Goal: Task Accomplishment & Management: Complete application form

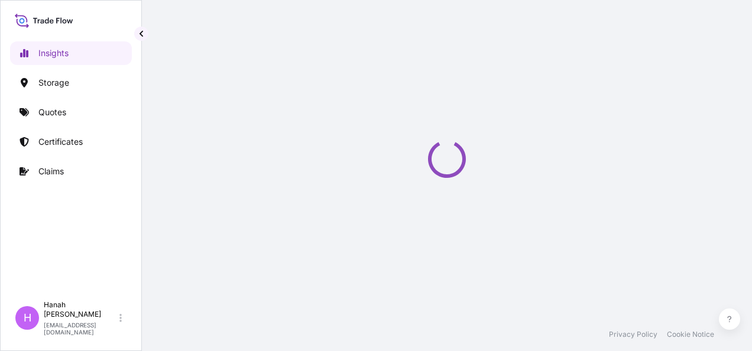
select select "2025"
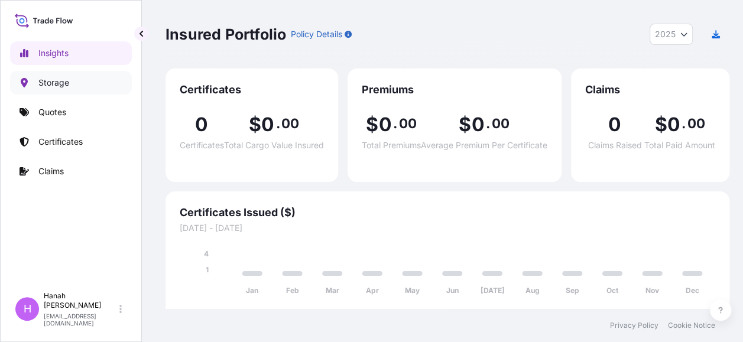
click at [38, 82] on link "Storage" at bounding box center [71, 83] width 122 height 24
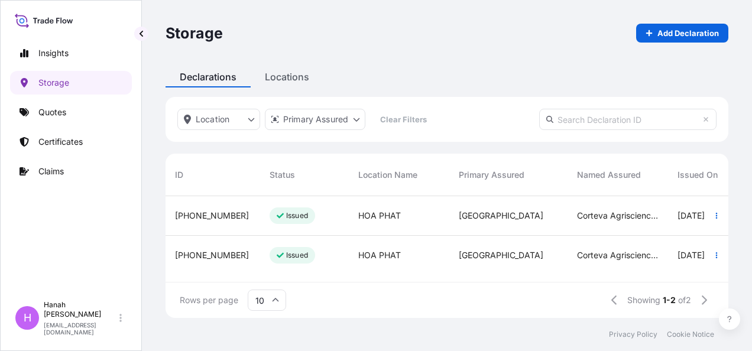
scroll to position [2, 0]
click at [684, 37] on p "Add Declaration" at bounding box center [688, 33] width 61 height 12
select select "31611"
select select "USD"
select select "mt"
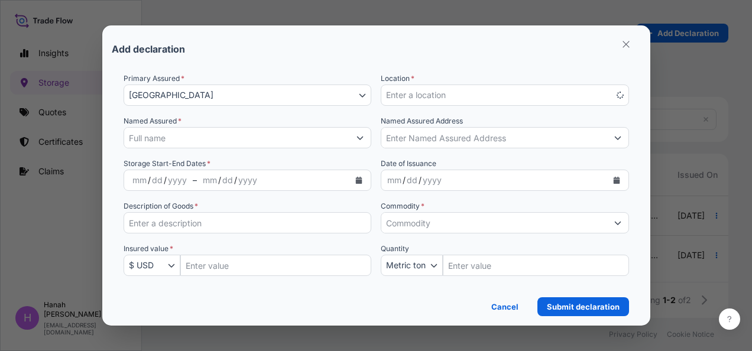
click at [470, 95] on button "Enter a location" at bounding box center [505, 95] width 248 height 21
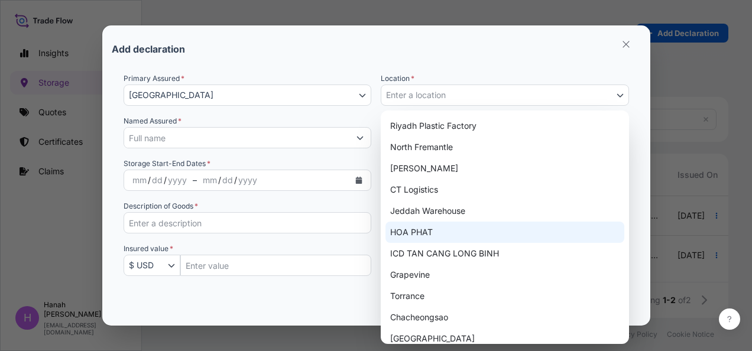
click at [420, 231] on div "HOA PHAT" at bounding box center [505, 232] width 239 height 21
select select "1957"
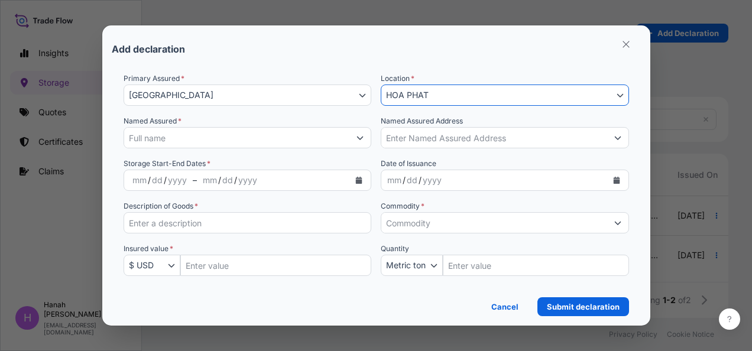
click at [174, 134] on input "Named Assured *" at bounding box center [237, 137] width 226 height 21
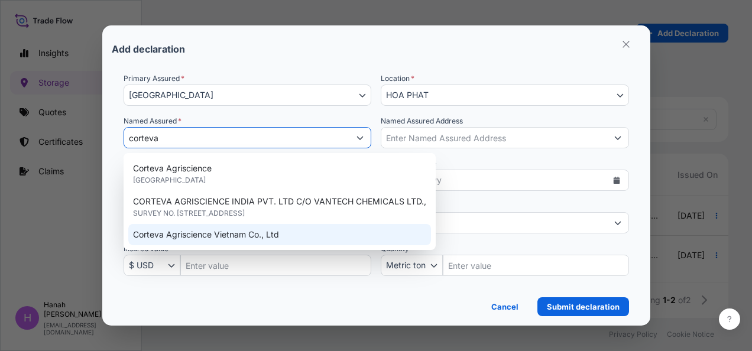
click at [208, 234] on span "Corteva Agriscience Vietnam Co., Ltd" at bounding box center [206, 235] width 146 height 12
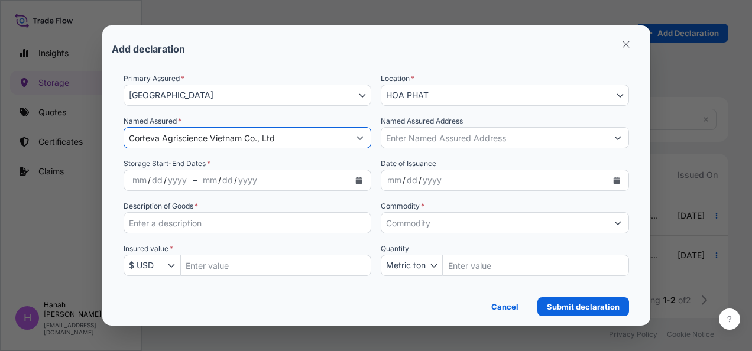
type input "Corteva Agriscience Vietnam Co., Ltd"
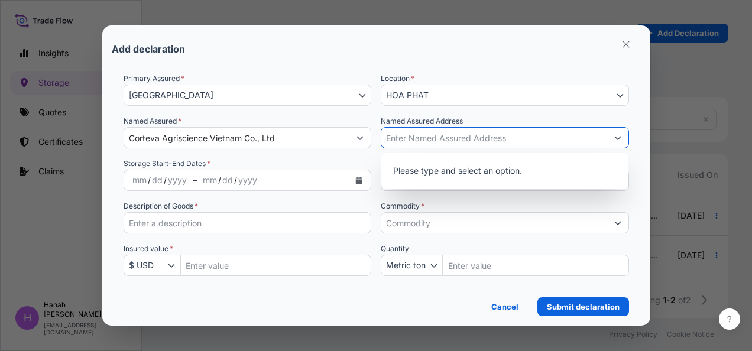
click at [447, 132] on input "Named Assured Address" at bounding box center [494, 137] width 226 height 21
click at [446, 138] on input "Named Assured Address" at bounding box center [494, 137] width 226 height 21
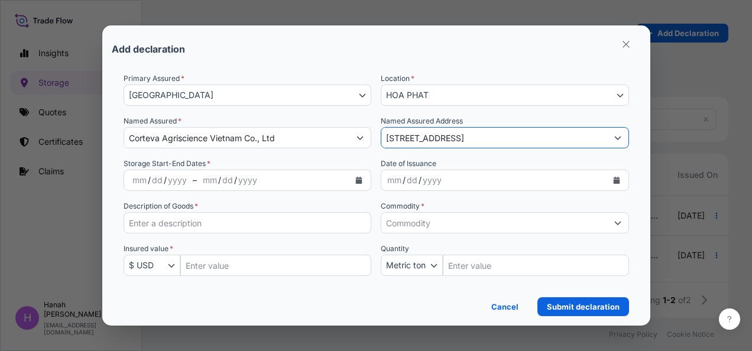
drag, startPoint x: 417, startPoint y: 138, endPoint x: 396, endPoint y: 138, distance: 21.3
click at [396, 138] on input "[STREET_ADDRESS]" at bounding box center [494, 137] width 226 height 21
click at [472, 134] on input "[STREET_ADDRESS]" at bounding box center [494, 137] width 226 height 21
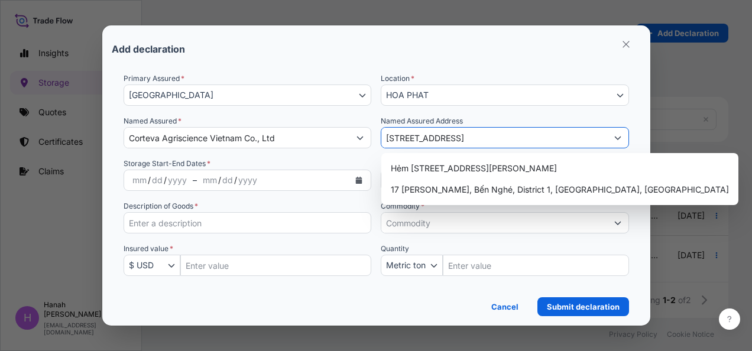
click at [617, 137] on icon "Show suggestions" at bounding box center [617, 137] width 7 height 7
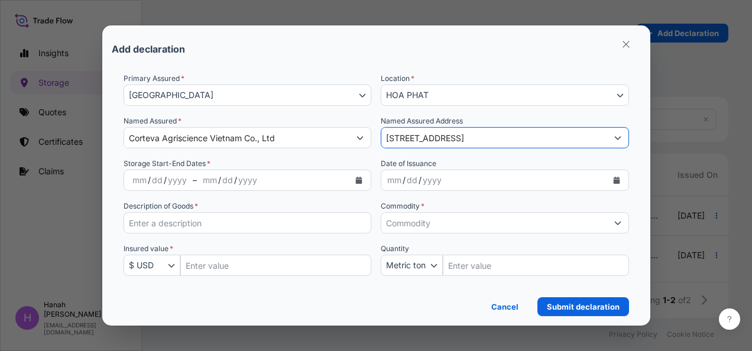
type input "[STREET_ADDRESS]"
click at [638, 111] on form "Primary Assured * [GEOGRAPHIC_DATA] [GEOGRAPHIC_DATA] Location * HOA PHAT [GEOG…" at bounding box center [376, 189] width 529 height 253
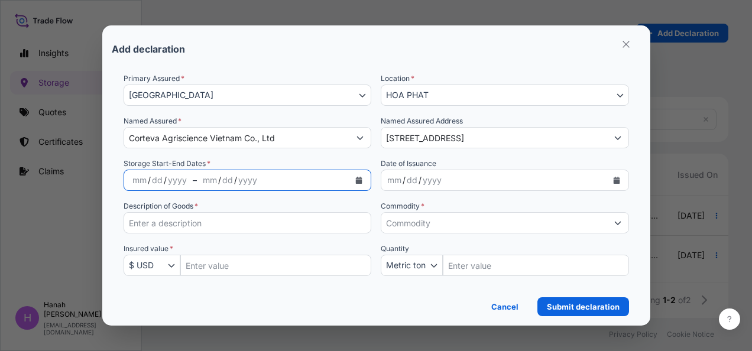
click at [358, 180] on icon "Calendar" at bounding box center [359, 180] width 7 height 7
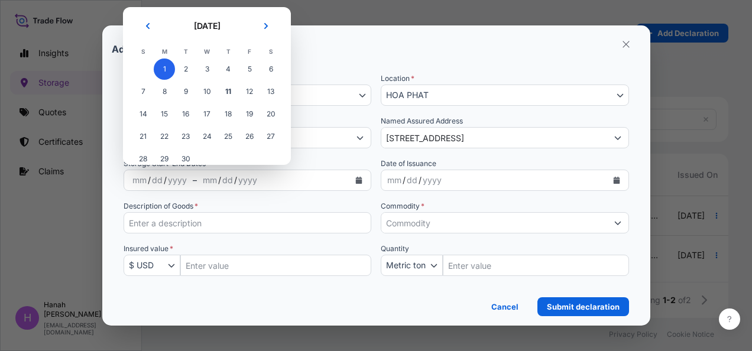
click at [164, 67] on span "1" at bounding box center [164, 69] width 21 height 21
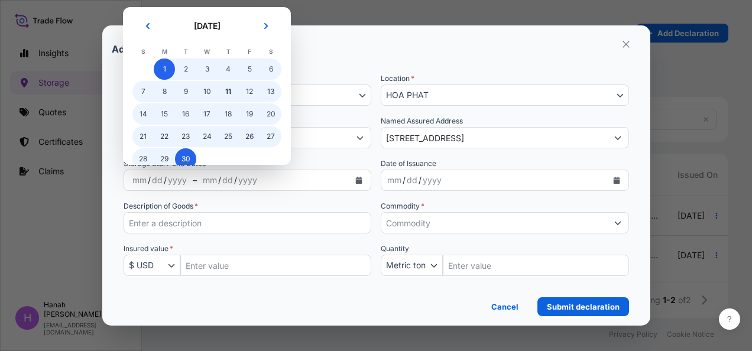
click at [189, 161] on span "30" at bounding box center [185, 158] width 21 height 21
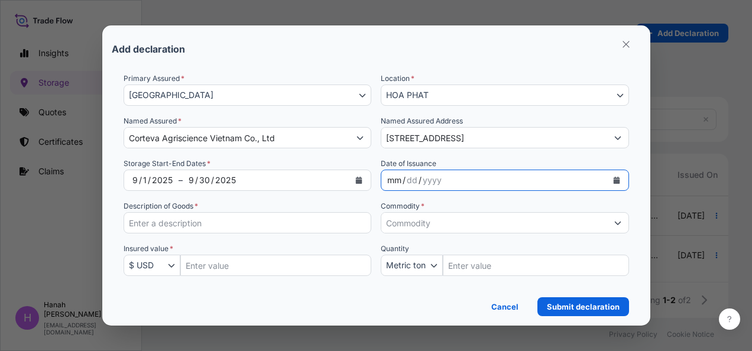
click at [464, 176] on div "mm / dd / yyyy" at bounding box center [494, 180] width 226 height 21
click at [620, 179] on icon "Calendar" at bounding box center [616, 180] width 7 height 7
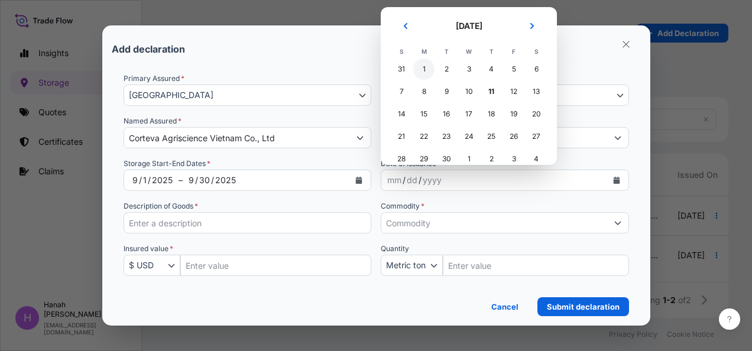
click at [422, 66] on div "1" at bounding box center [423, 69] width 21 height 21
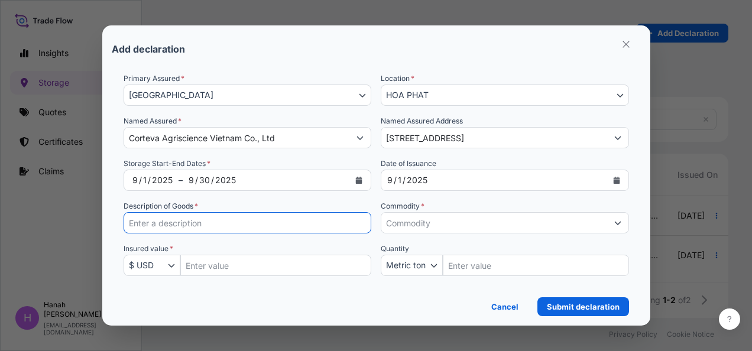
click at [189, 222] on input "Description of Goods *" at bounding box center [248, 222] width 248 height 21
type input "Chemical, DG and Non-DG"
type input "2000000"
type input "800"
click at [454, 225] on input "Commodity *" at bounding box center [494, 222] width 226 height 21
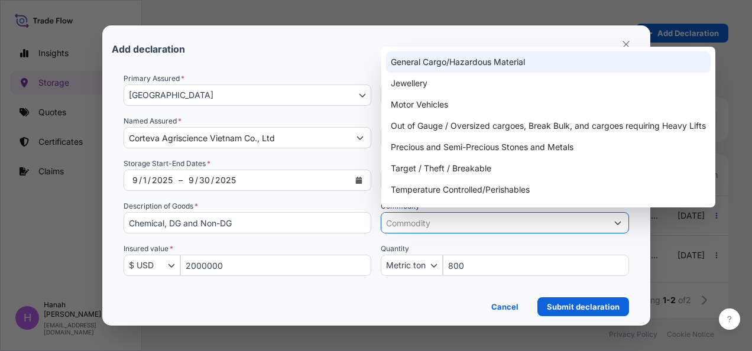
click at [436, 61] on div "General Cargo/Hazardous Material" at bounding box center [548, 61] width 325 height 21
type input "General Cargo/Hazardous Material"
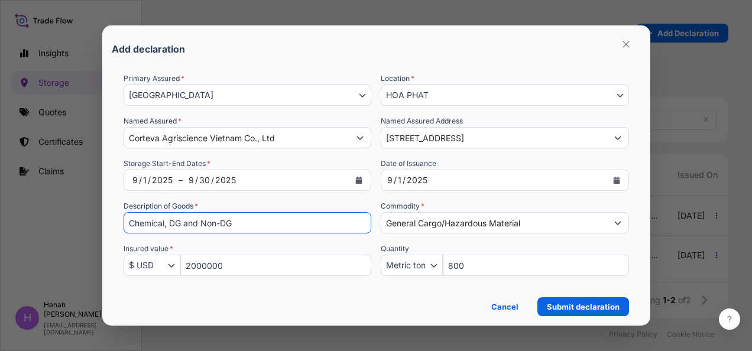
click at [235, 229] on input "Chemical, DG and Non-DG" at bounding box center [248, 222] width 248 height 21
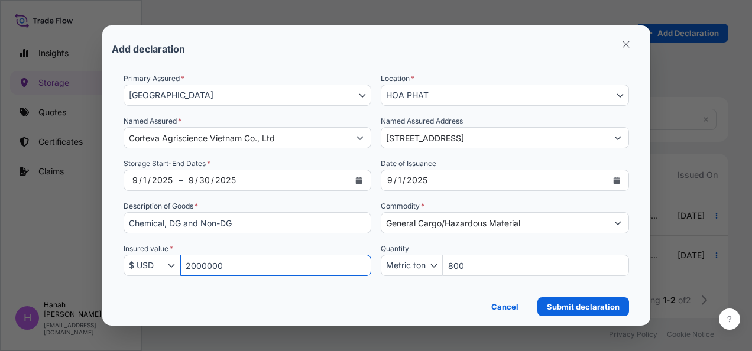
click at [208, 265] on input "2000000" at bounding box center [276, 265] width 192 height 21
click at [402, 307] on div "Cancel Submit declaration" at bounding box center [377, 303] width 506 height 26
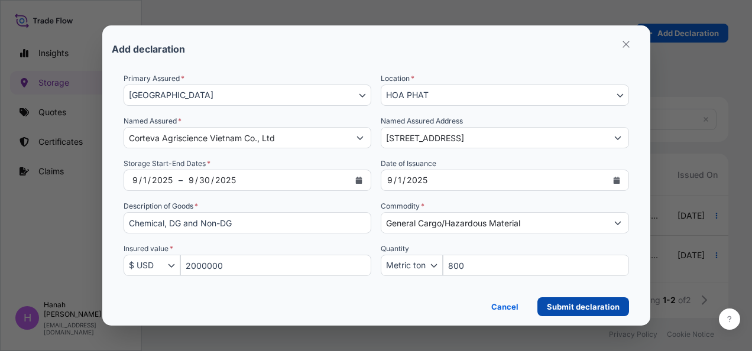
click at [578, 308] on p "Submit declaration" at bounding box center [583, 307] width 73 height 12
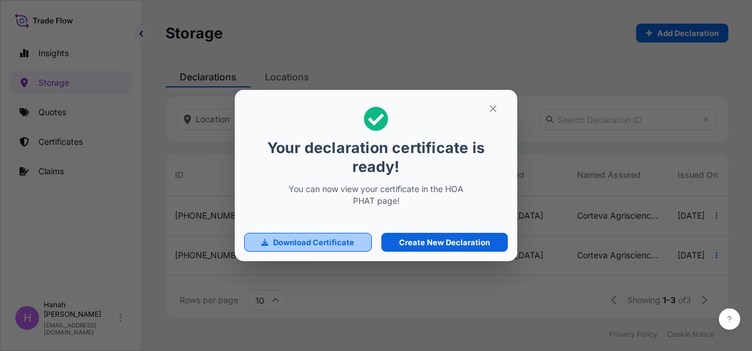
click at [299, 237] on p "Download Certificate" at bounding box center [313, 243] width 81 height 12
